Goal: Find specific page/section: Find specific page/section

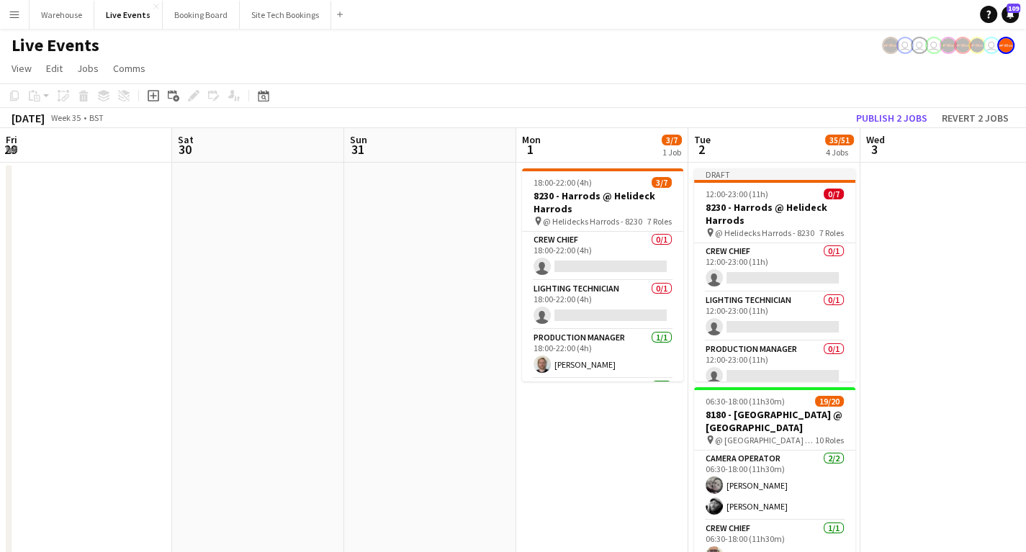
scroll to position [0, 425]
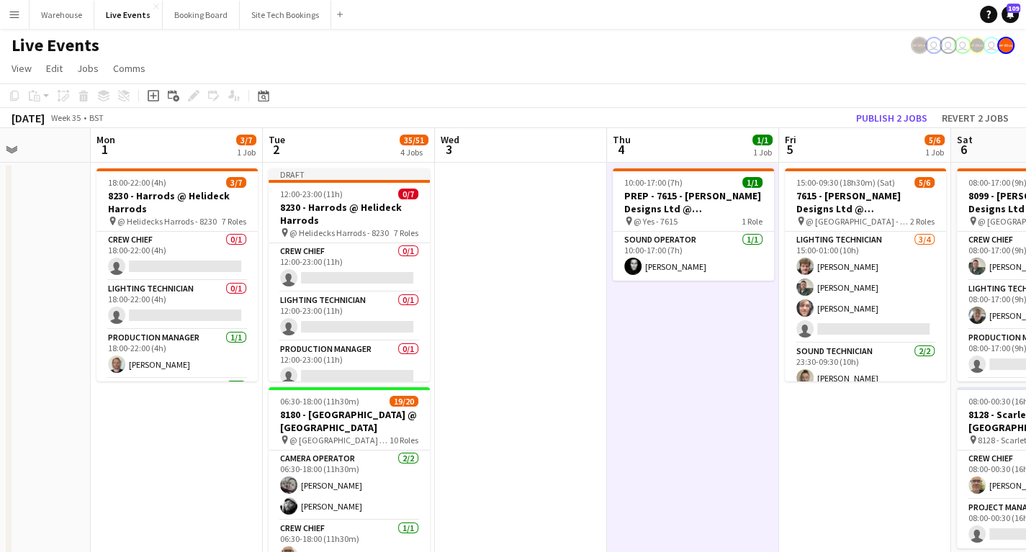
click at [637, 351] on app-date-cell "10:00-17:00 (7h) 1/1 PREP - 7615 - [PERSON_NAME] Designs Ltd @ [GEOGRAPHIC_DATA…" at bounding box center [693, 546] width 172 height 766
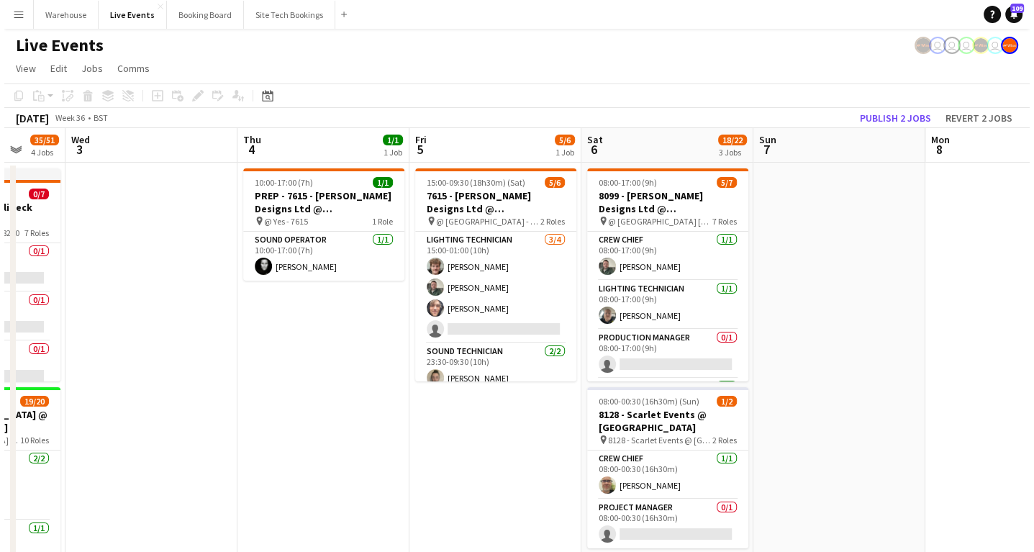
scroll to position [0, 397]
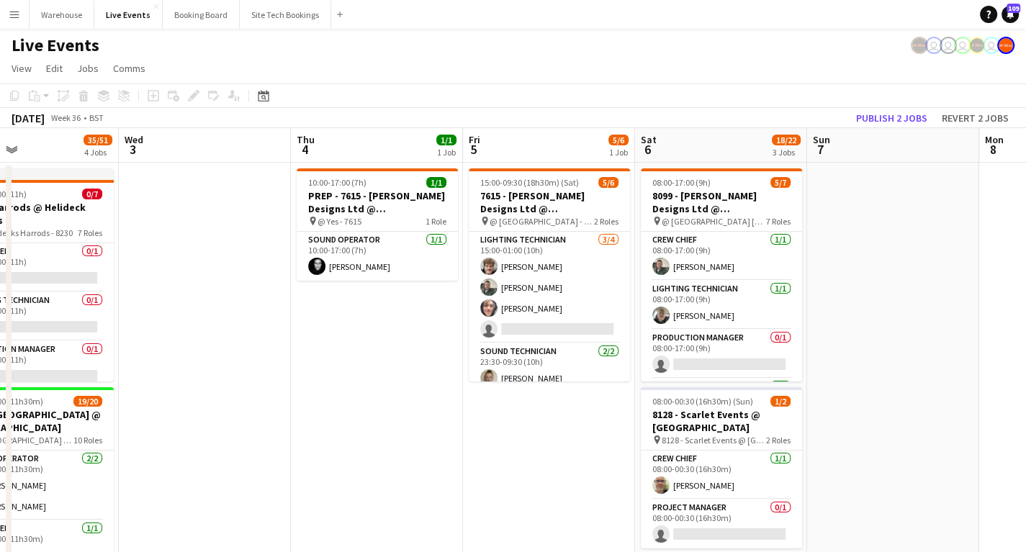
drag, startPoint x: 682, startPoint y: 453, endPoint x: 561, endPoint y: 444, distance: 122.0
click at [561, 444] on app-calendar-viewport "Sun 31 Mon 1 3/7 1 Job Tue 2 35/51 4 Jobs Wed 3 Thu 4 1/1 1 Job Fri 5 5/6 1 Job…" at bounding box center [513, 528] width 1026 height 800
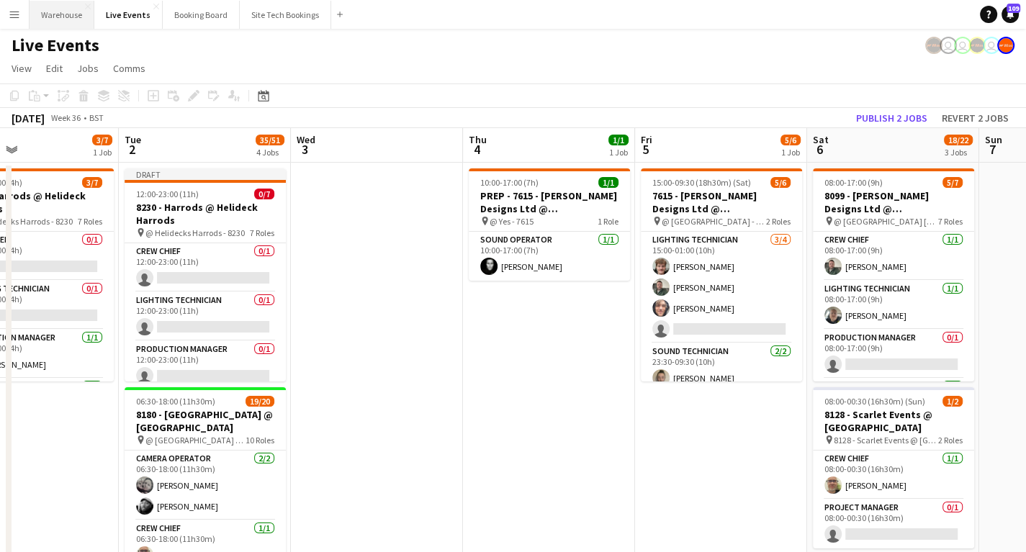
click at [58, 19] on button "Warehouse Close" at bounding box center [62, 15] width 65 height 28
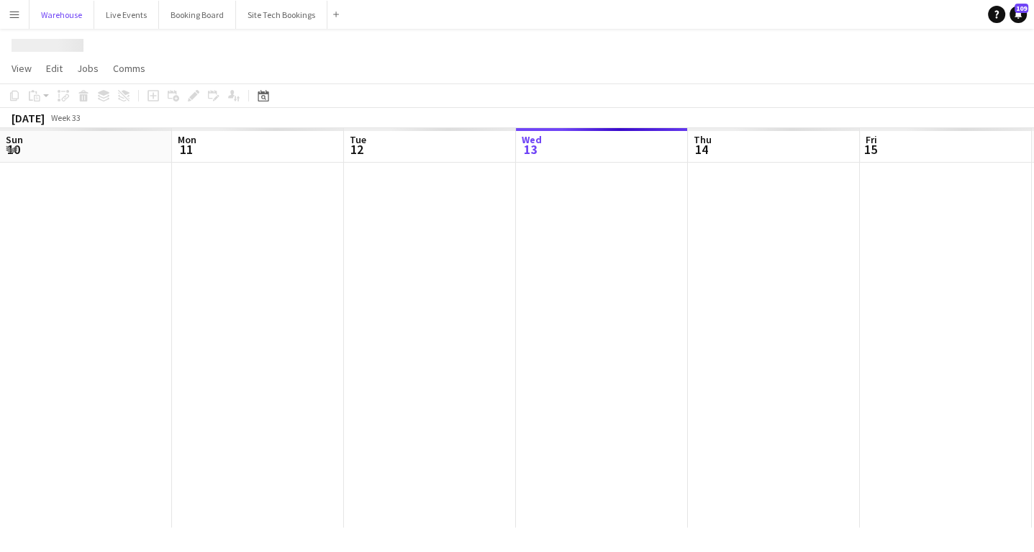
scroll to position [0, 344]
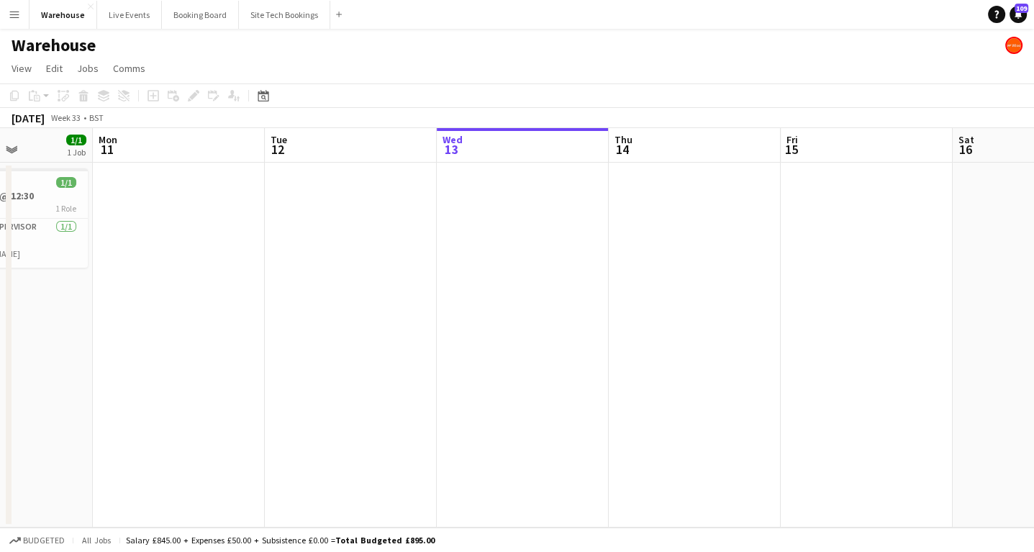
drag, startPoint x: 180, startPoint y: 360, endPoint x: 307, endPoint y: 368, distance: 127.7
click at [137, 383] on app-calendar-viewport "Fri 8 Sat 9 2/2 1 Job Sun 10 1/1 1 Job Mon 11 Tue 12 Wed 13 Thu 14 Fri 15 Sat 1…" at bounding box center [517, 328] width 1034 height 400
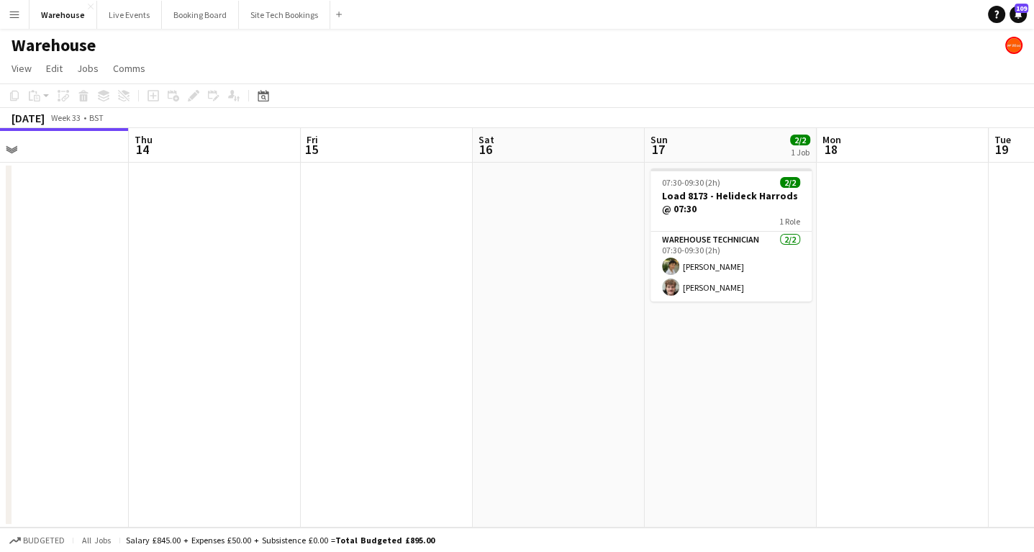
scroll to position [0, 516]
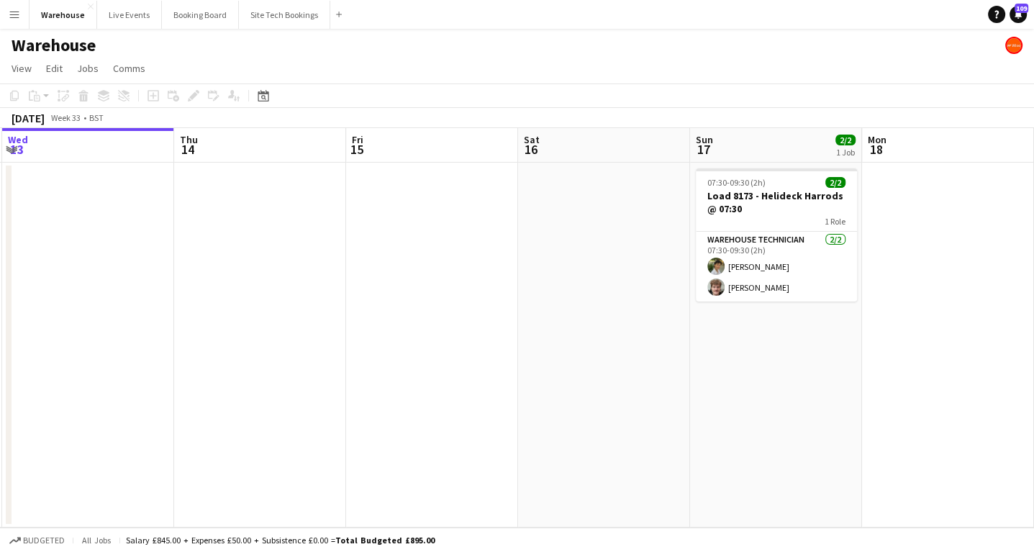
drag, startPoint x: 380, startPoint y: 376, endPoint x: 132, endPoint y: 380, distance: 247.7
click at [132, 380] on app-calendar-viewport "Sun 10 1/1 1 Job Mon 11 Tue 12 Wed 13 Thu 14 Fri 15 Sat 16 Sun 17 2/2 1 Job Mon…" at bounding box center [517, 328] width 1034 height 400
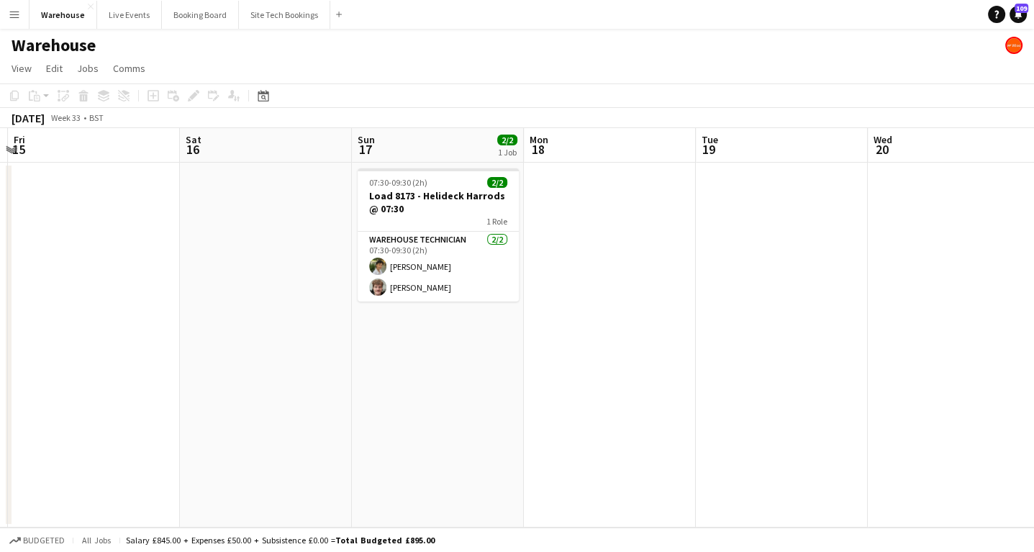
drag, startPoint x: 851, startPoint y: 348, endPoint x: 549, endPoint y: 346, distance: 301.6
click at [491, 351] on app-calendar-viewport "Tue 12 Wed 13 Thu 14 Fri 15 Sat 16 Sun 17 2/2 1 Job Mon 18 Tue 19 Wed 20 Thu 21…" at bounding box center [517, 328] width 1034 height 400
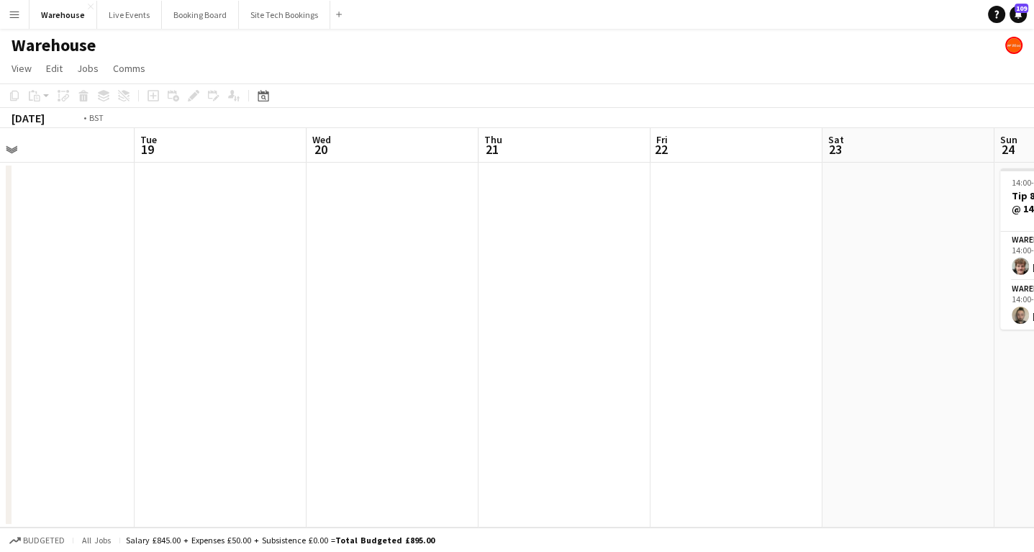
drag, startPoint x: 651, startPoint y: 346, endPoint x: 382, endPoint y: 335, distance: 269.4
click at [386, 336] on app-calendar-viewport "Fri 15 Sat 16 Sun 17 2/2 1 Job Mon 18 Tue 19 Wed 20 Thu 21 Fri 22 Sat 23 Sun 24…" at bounding box center [517, 328] width 1034 height 400
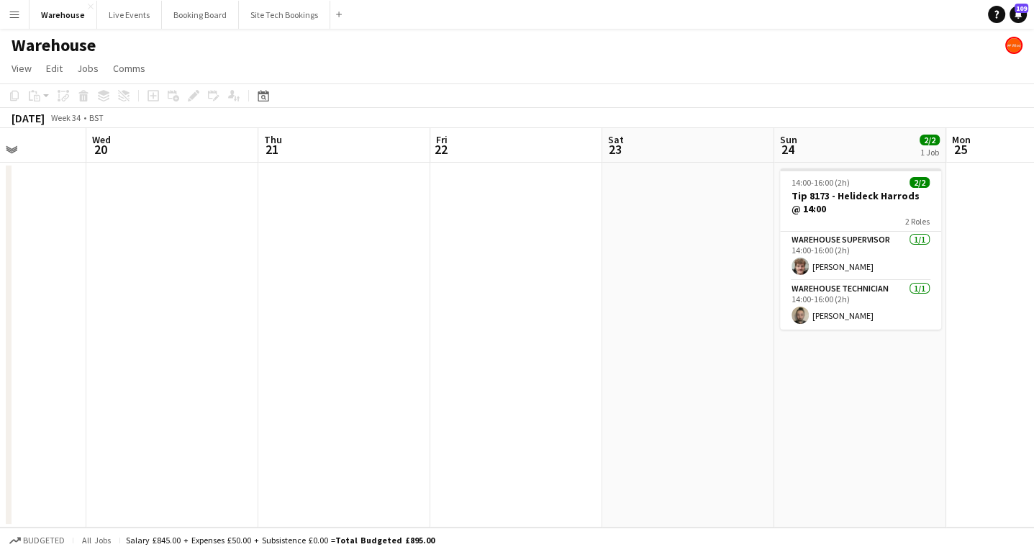
scroll to position [0, 432]
drag, startPoint x: 564, startPoint y: 332, endPoint x: 429, endPoint y: 324, distance: 135.6
click at [429, 324] on app-calendar-viewport "Sun 17 2/2 1 Job Mon 18 Tue 19 Wed 20 Thu 21 Fri 22 Sat 23 Sun 24 2/2 1 Job Mon…" at bounding box center [517, 328] width 1034 height 400
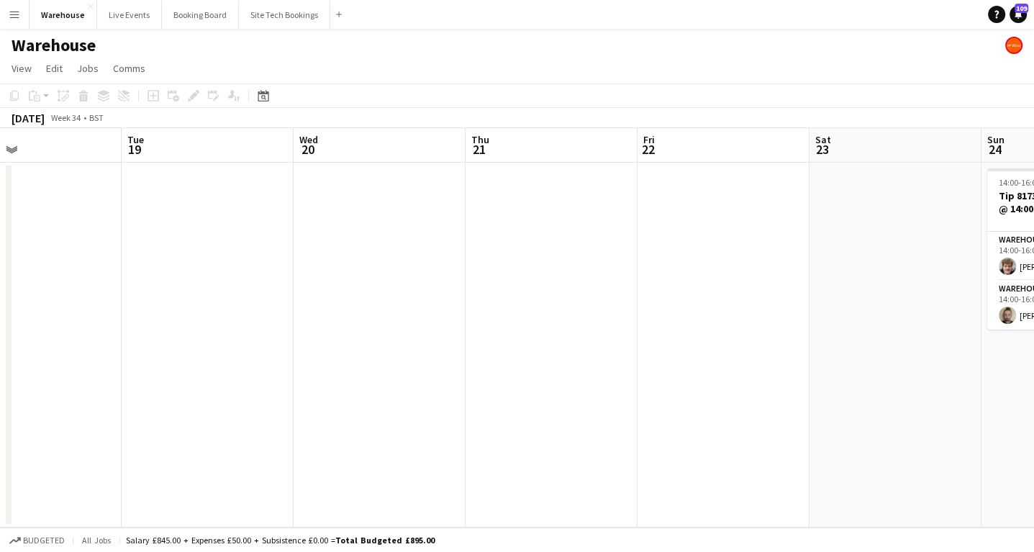
drag, startPoint x: 645, startPoint y: 368, endPoint x: 694, endPoint y: 334, distance: 59.5
click at [778, 351] on app-calendar-viewport "Sat 16 Sun 17 2/2 1 Job Mon 18 Tue 19 Wed 20 Thu 21 Fri 22 Sat 23 Sun 24 2/2 1 …" at bounding box center [517, 328] width 1034 height 400
